Goal: Information Seeking & Learning: Learn about a topic

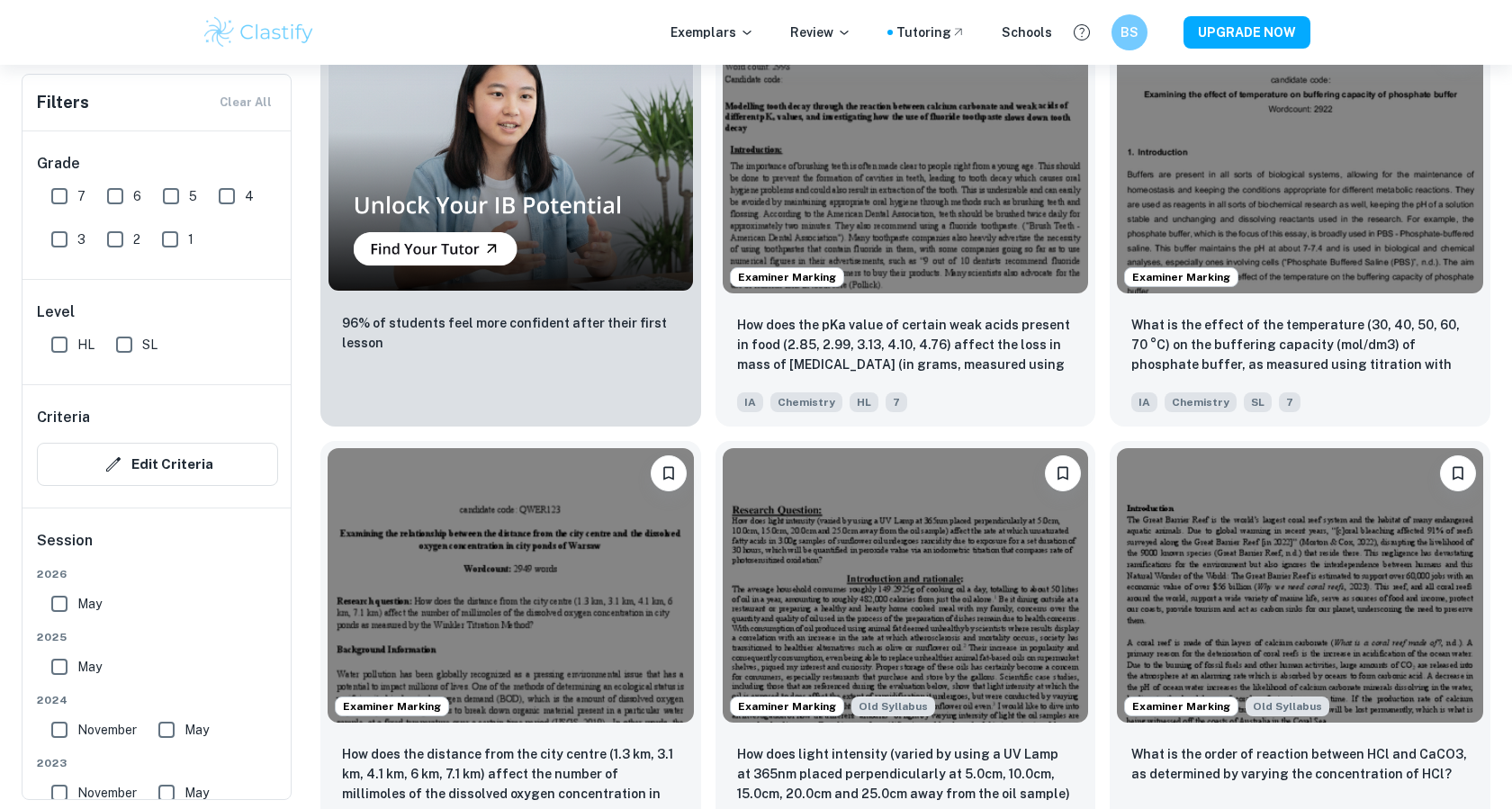
scroll to position [1496, 0]
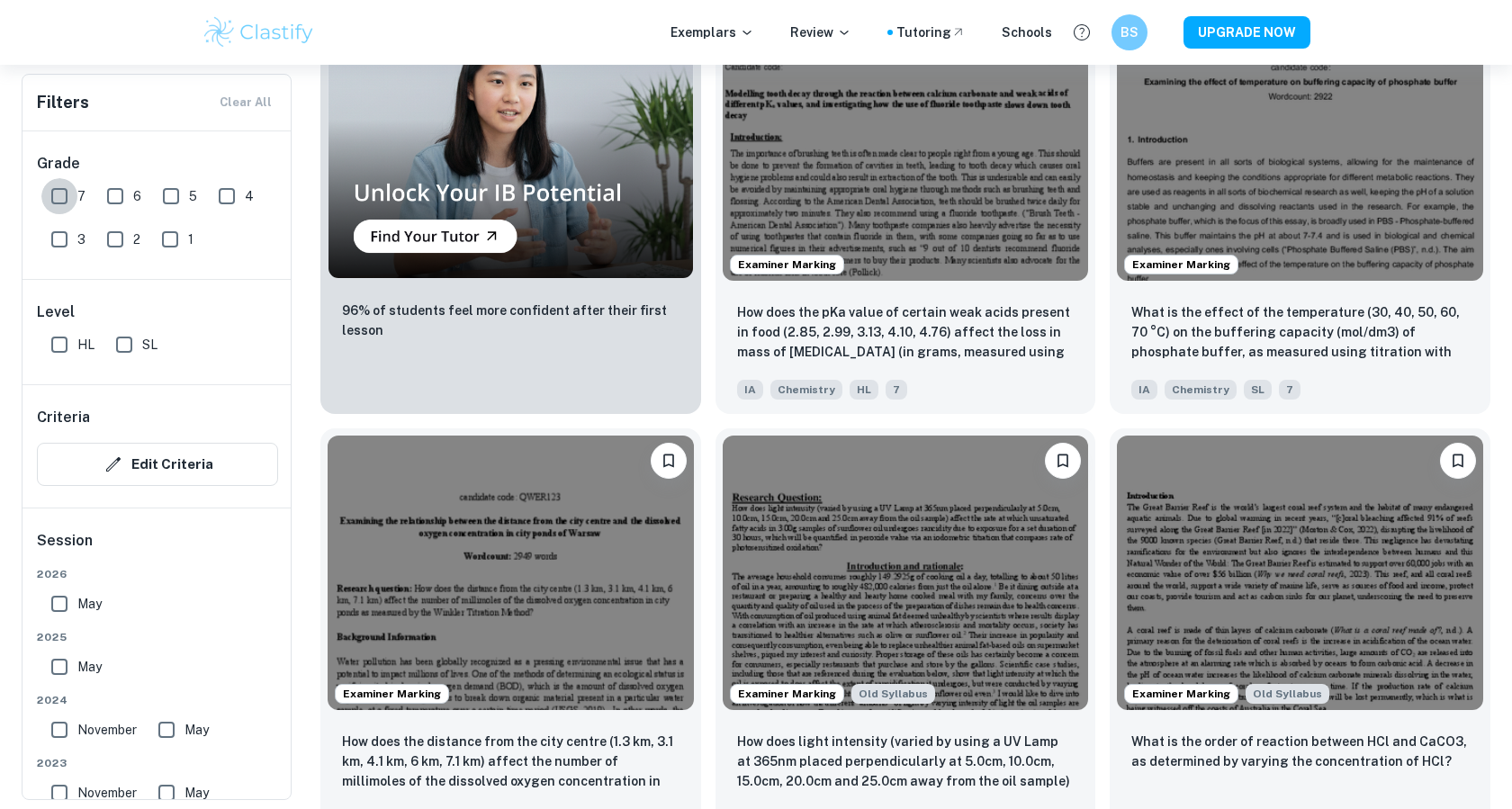
click at [59, 205] on input "7" at bounding box center [58, 195] width 36 height 36
checkbox input "true"
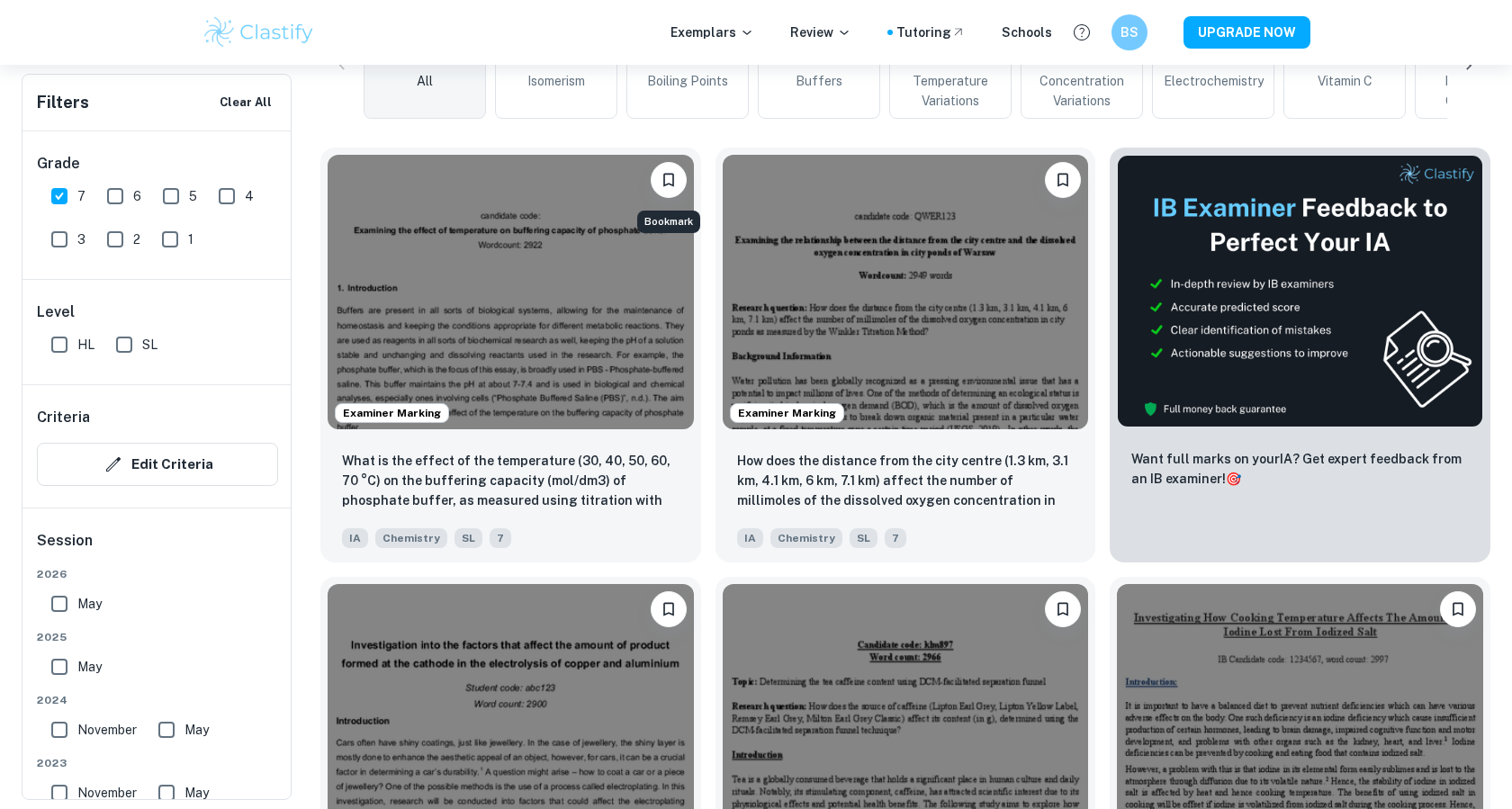
scroll to position [0, 0]
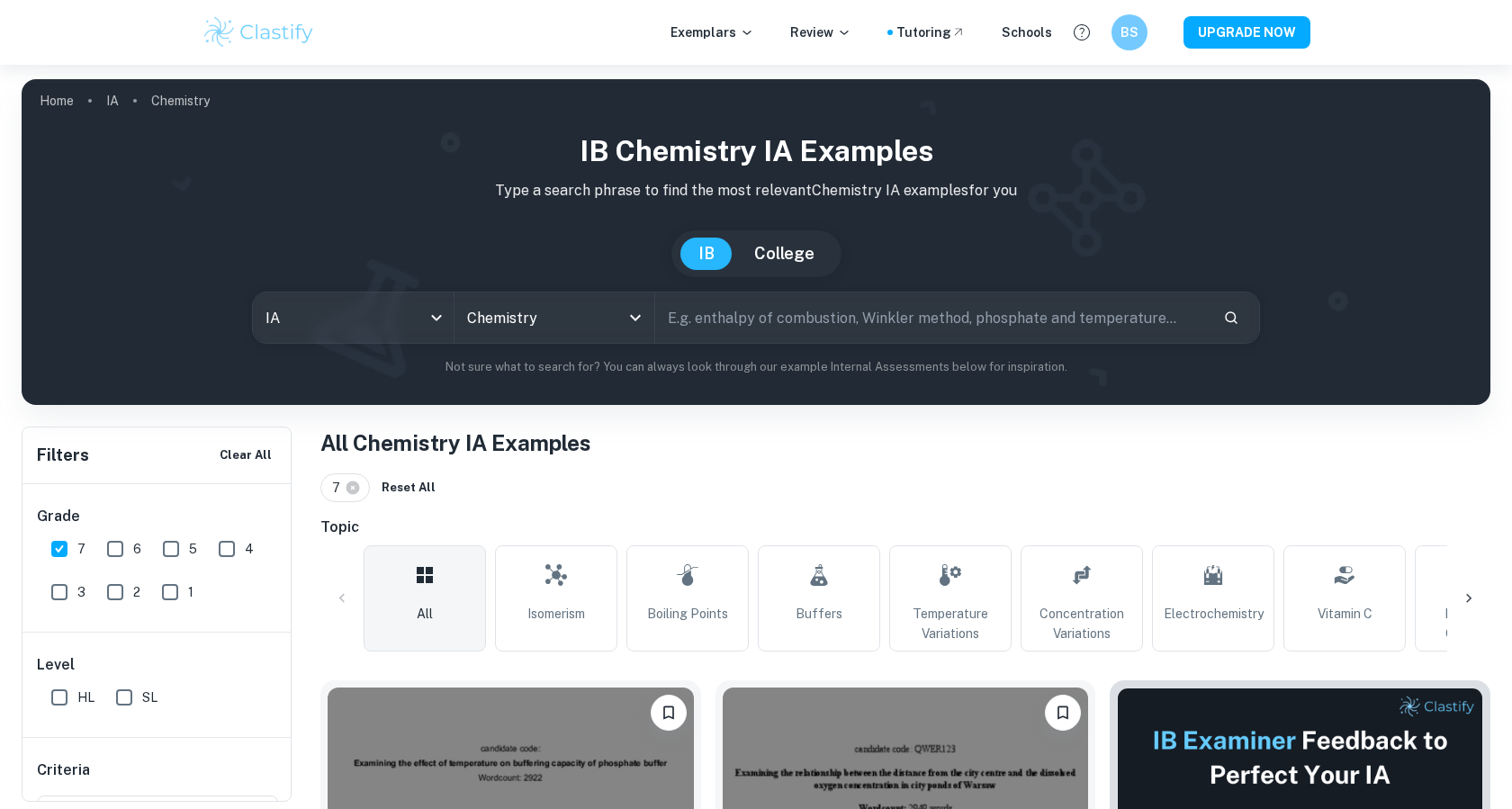
click at [754, 317] on input "text" at bounding box center [932, 317] width 554 height 50
type input "salt"
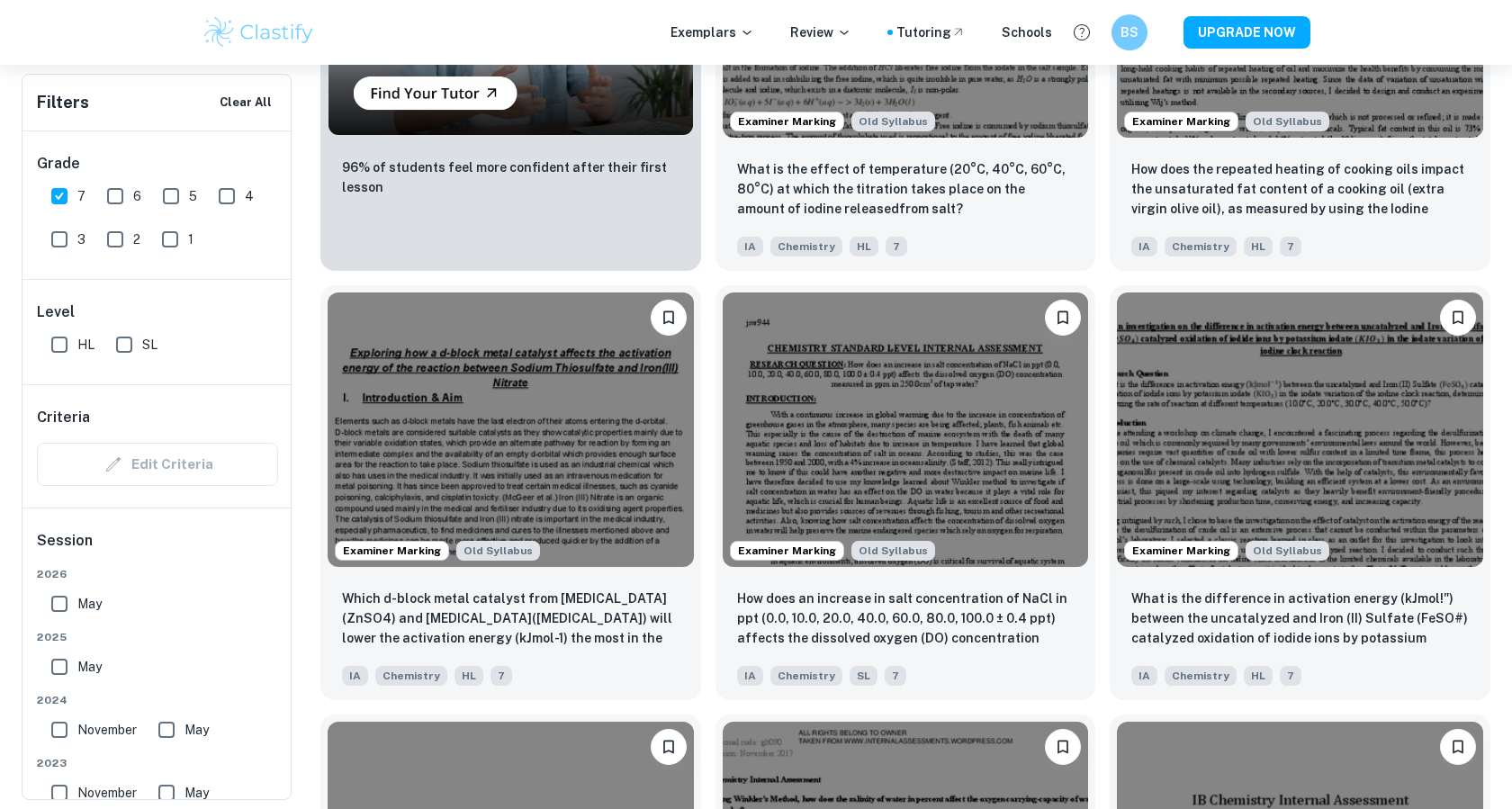
scroll to position [1394, 0]
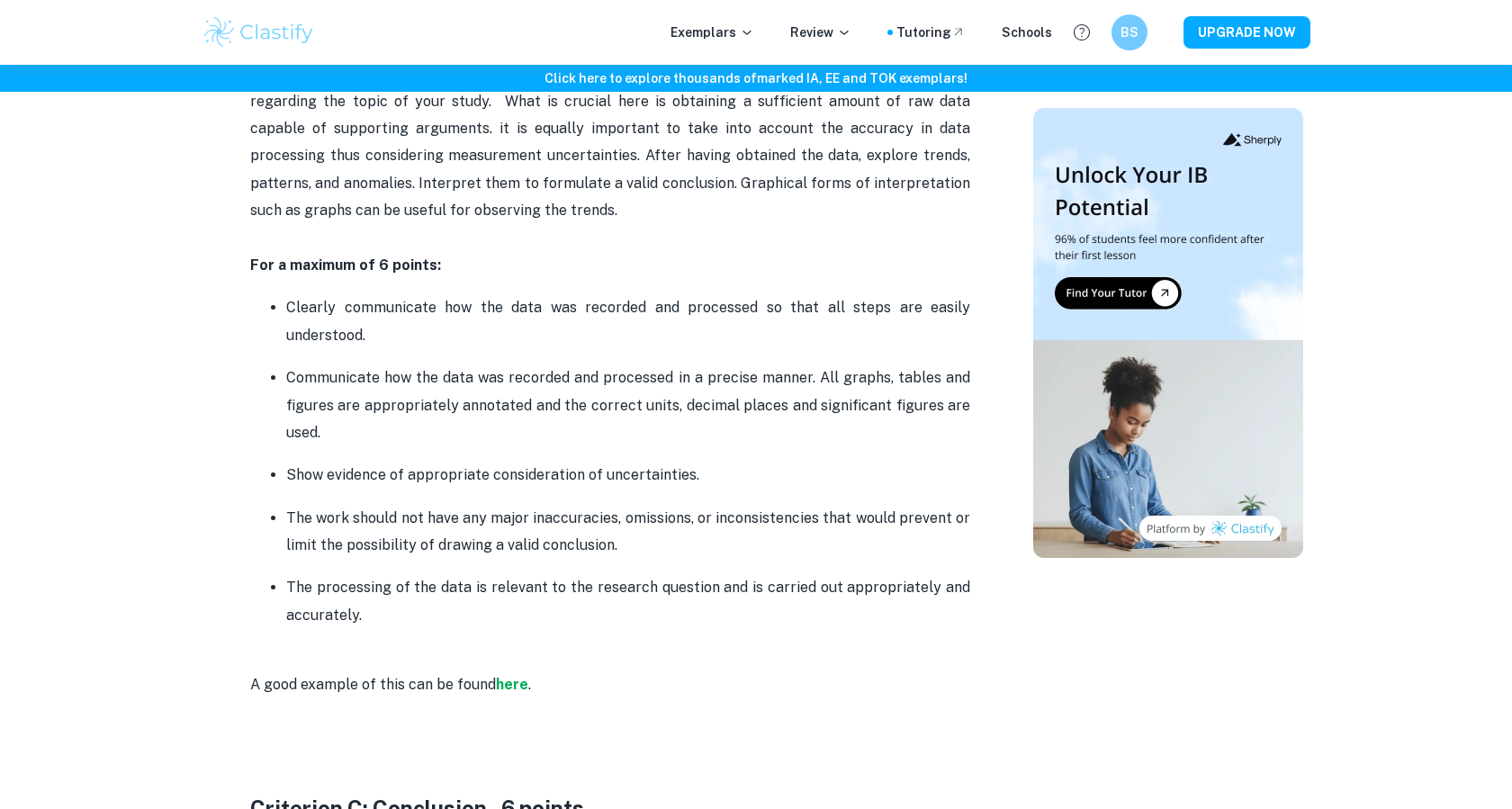
scroll to position [2995, 0]
